Goal: Transaction & Acquisition: Download file/media

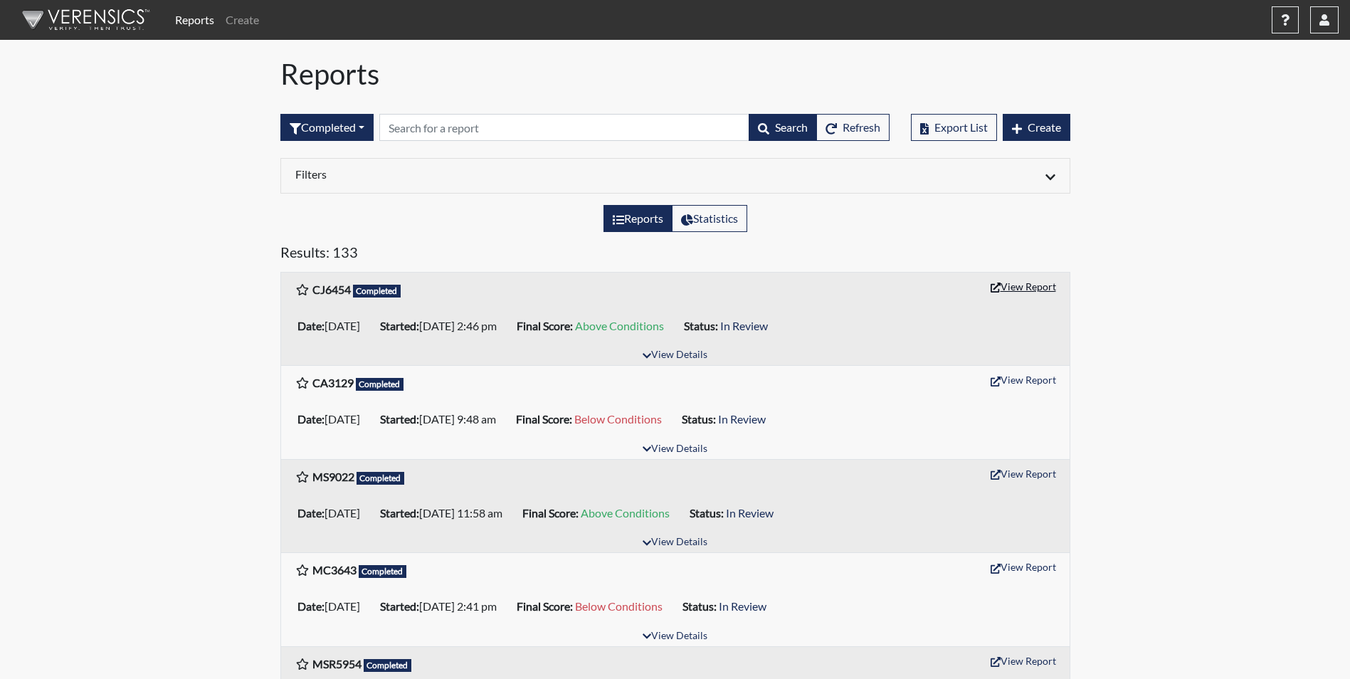
click at [1036, 285] on button "View Report" at bounding box center [1023, 286] width 78 height 22
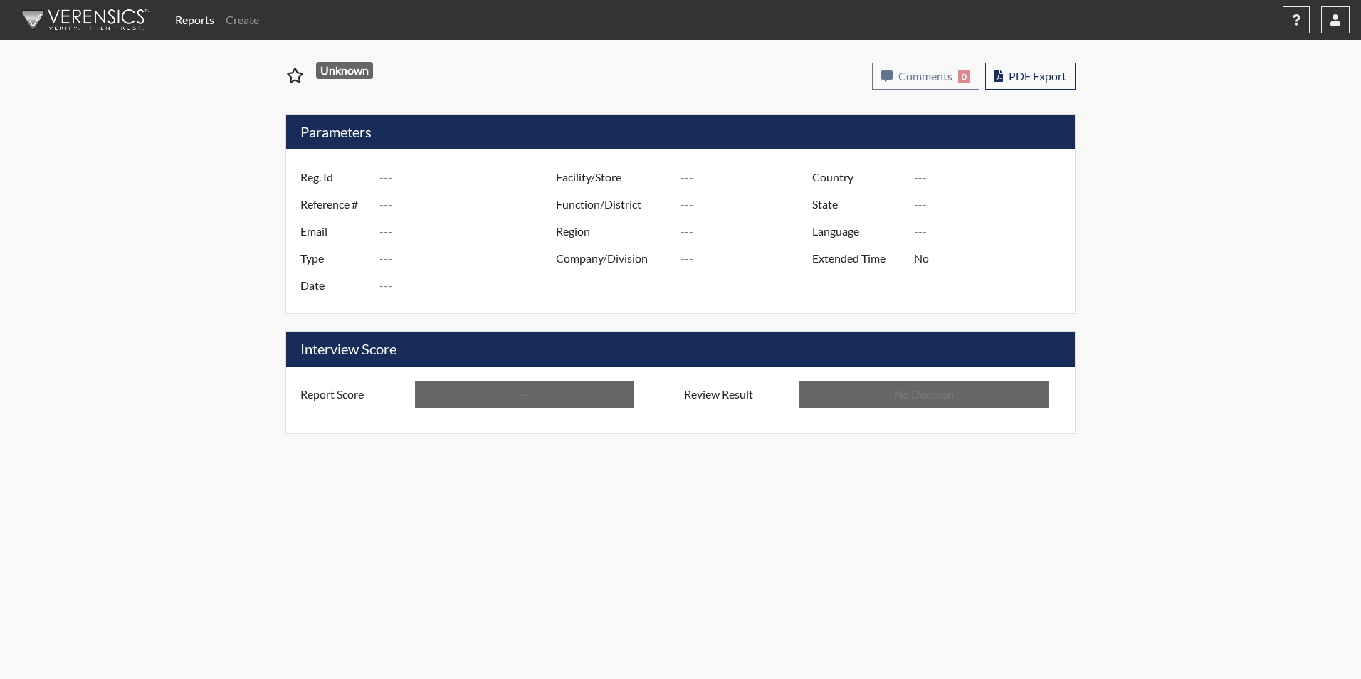
type input "CJ6454"
type input "51627"
type input "---"
type input "Corrections Pre-Employment"
type input "[DATE]"
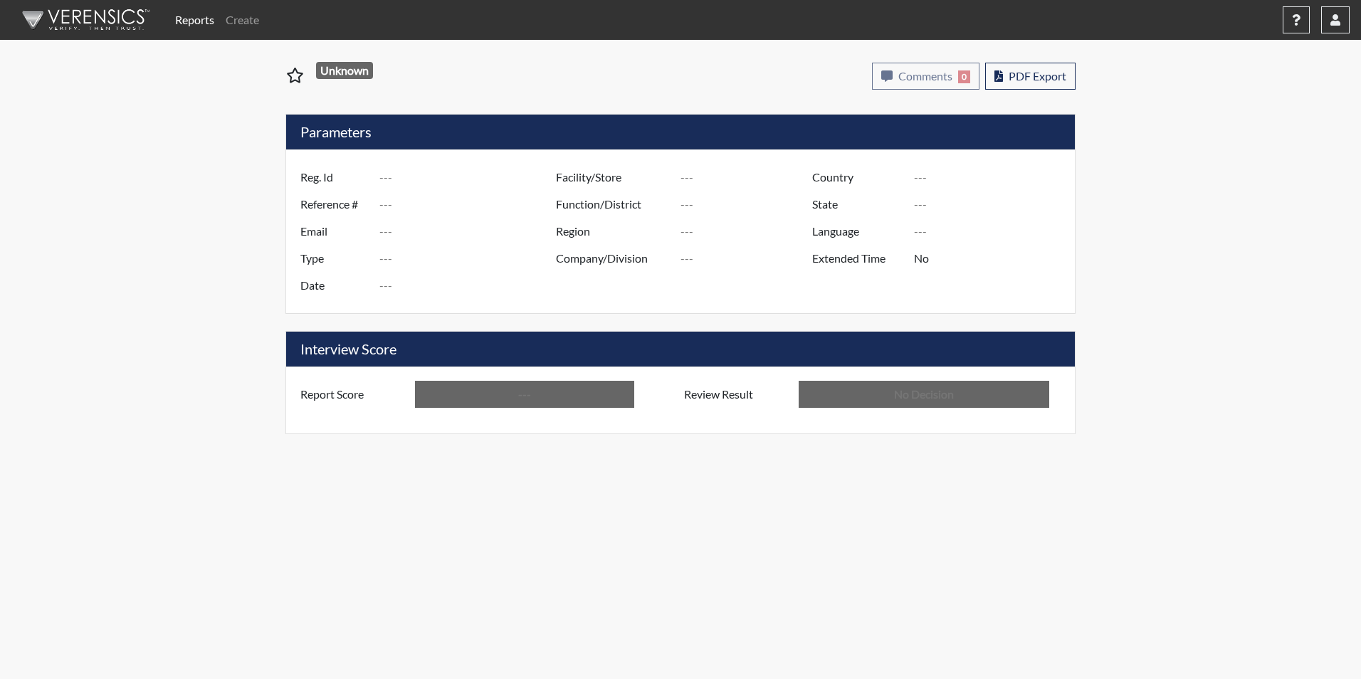
type input "GD&CP*"
type input "[GEOGRAPHIC_DATA]"
type input "[US_STATE]"
type input "English"
type input "Above Conditions"
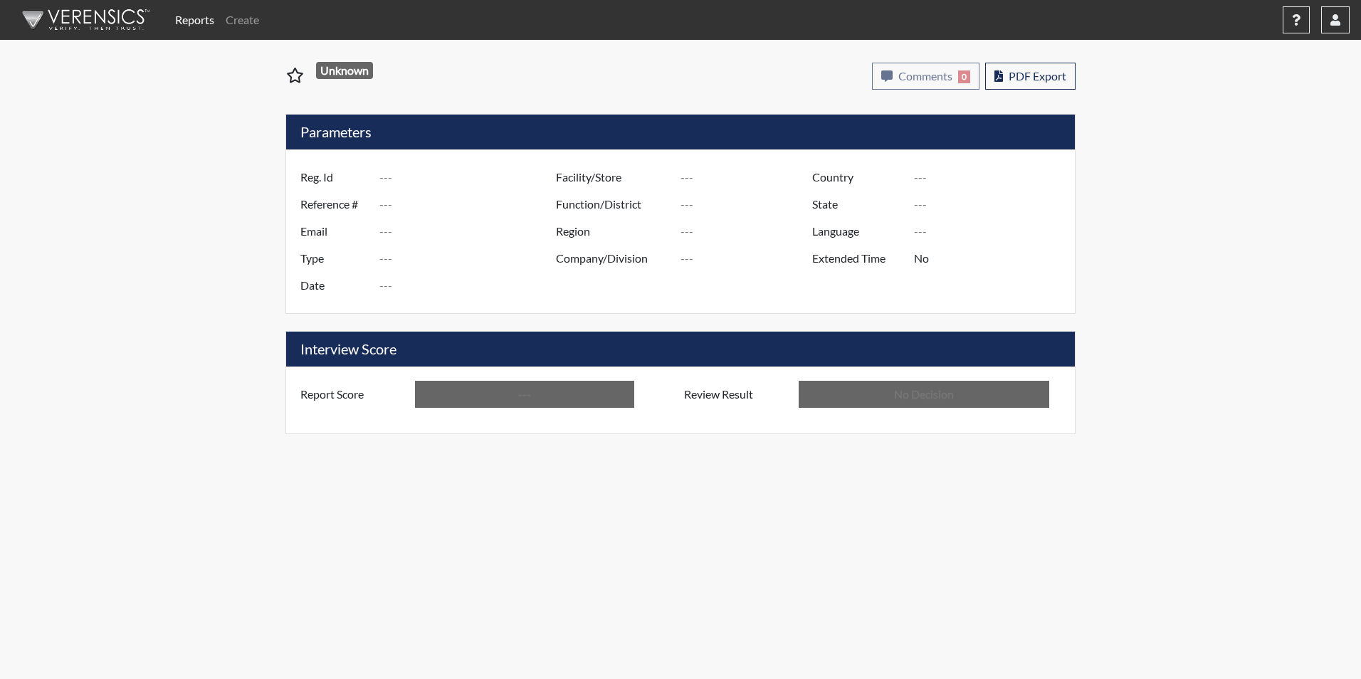
type input "In Review"
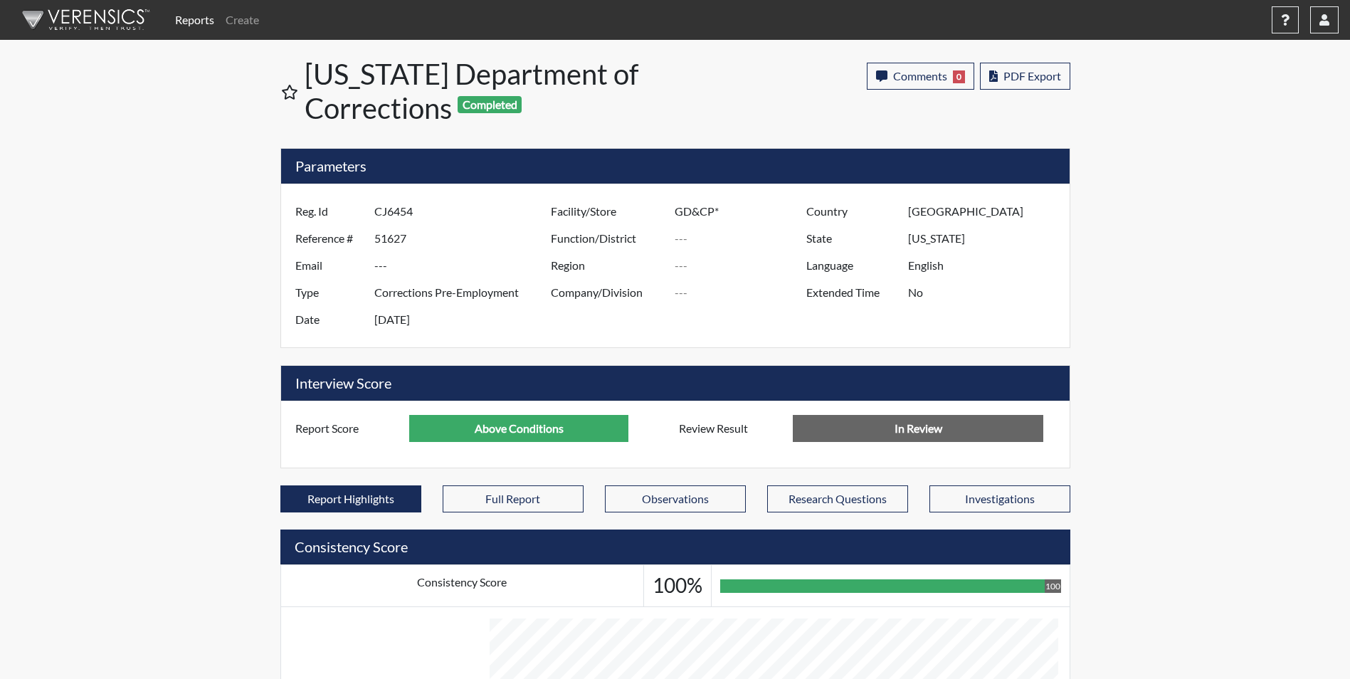
scroll to position [236, 592]
click at [1051, 73] on span "PDF Export" at bounding box center [1033, 76] width 58 height 14
